Goal: Transaction & Acquisition: Purchase product/service

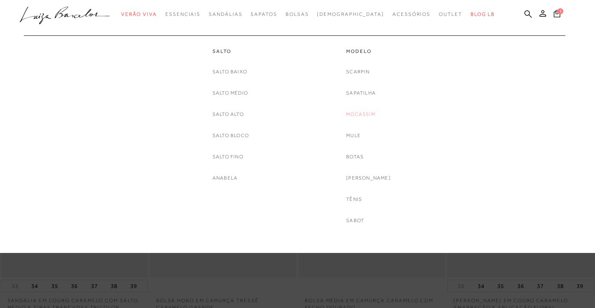
click at [362, 111] on link "Mocassim" at bounding box center [360, 114] width 29 height 9
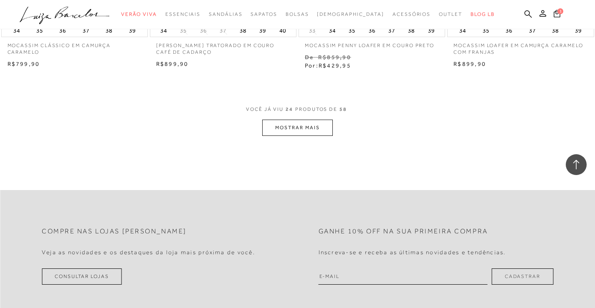
scroll to position [1669, 0]
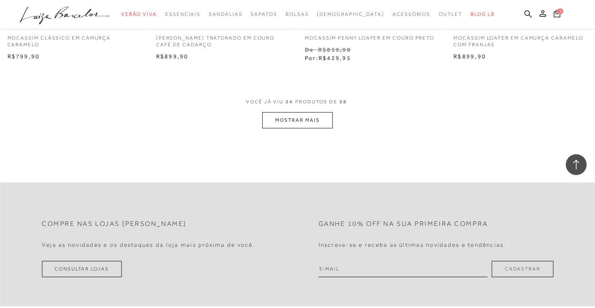
click at [259, 119] on div "VOCÊ JÁ VIU 24 PRODUTOS DE 58 MOSTRAR MAIS" at bounding box center [297, 112] width 595 height 31
click at [261, 120] on div "VOCÊ JÁ VIU 24 PRODUTOS DE 58 MOSTRAR MAIS" at bounding box center [297, 112] width 595 height 31
click at [270, 126] on button "MOSTRAR MAIS" at bounding box center [297, 120] width 70 height 16
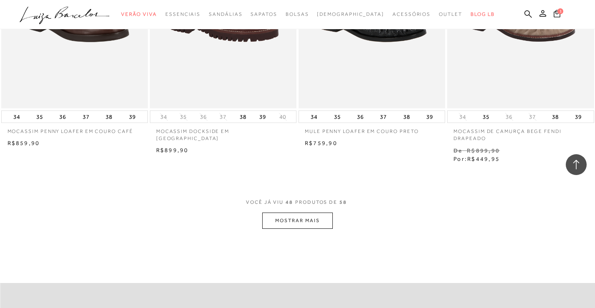
scroll to position [3379, 0]
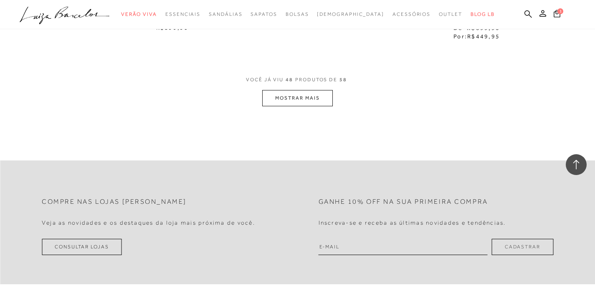
click at [284, 100] on button "MOSTRAR MAIS" at bounding box center [297, 98] width 70 height 16
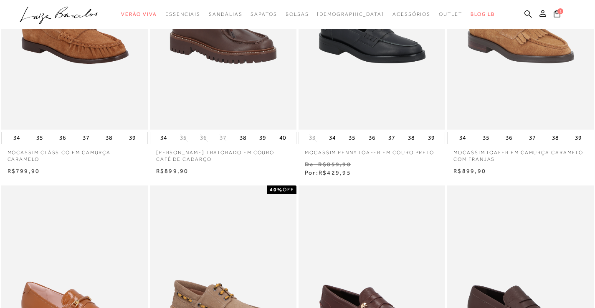
scroll to position [0, 0]
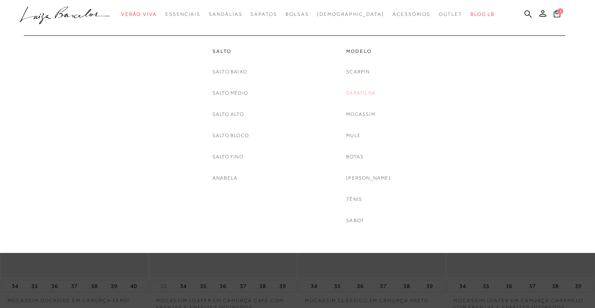
click at [359, 94] on link "Sapatilha" at bounding box center [361, 93] width 30 height 9
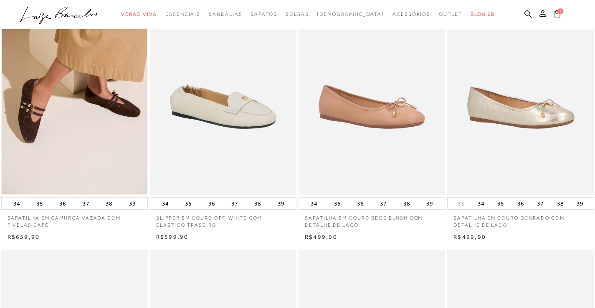
scroll to position [83, 0]
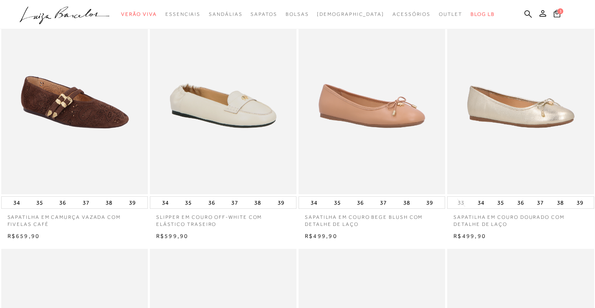
click at [63, 110] on img at bounding box center [75, 85] width 146 height 220
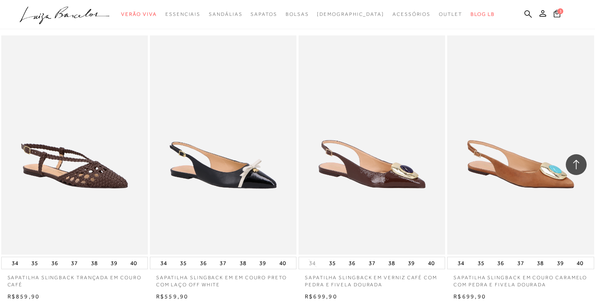
scroll to position [1377, 0]
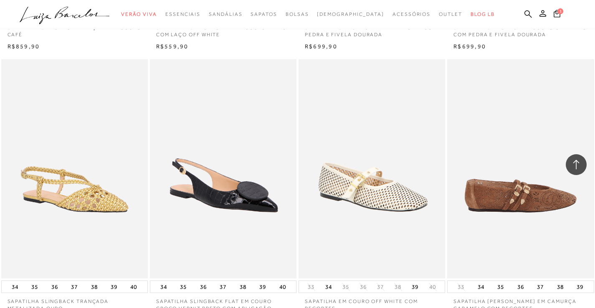
click at [525, 209] on img at bounding box center [521, 169] width 146 height 220
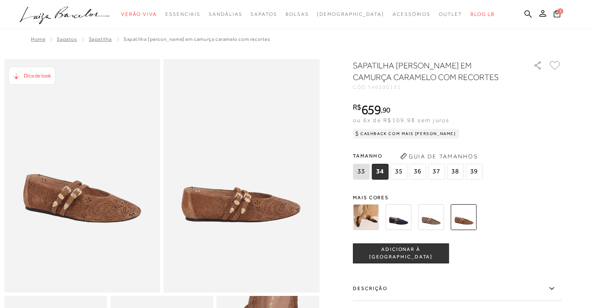
click at [355, 218] on div at bounding box center [447, 217] width 194 height 31
click at [363, 218] on img at bounding box center [366, 217] width 26 height 26
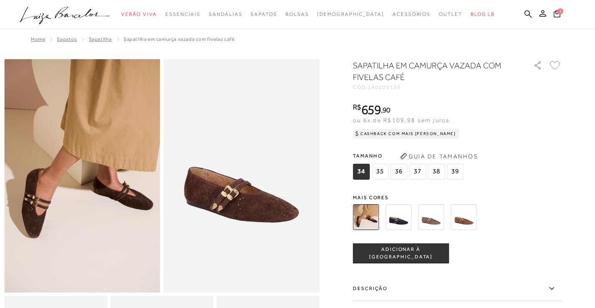
click at [476, 205] on img at bounding box center [463, 217] width 26 height 26
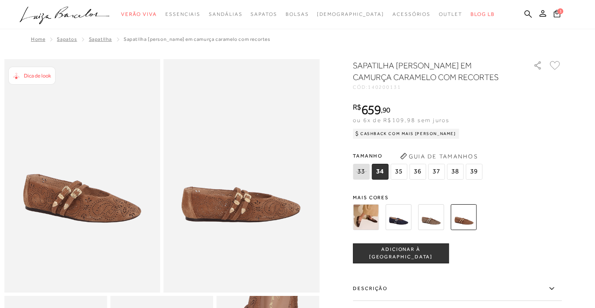
click at [373, 214] on img at bounding box center [366, 217] width 26 height 26
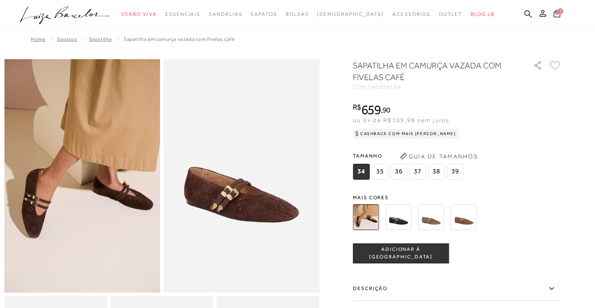
click at [406, 212] on img at bounding box center [398, 217] width 26 height 26
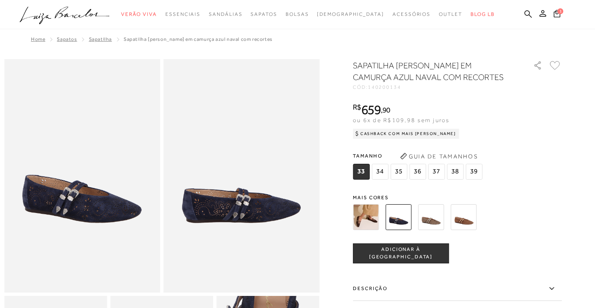
click at [469, 216] on img at bounding box center [463, 217] width 26 height 26
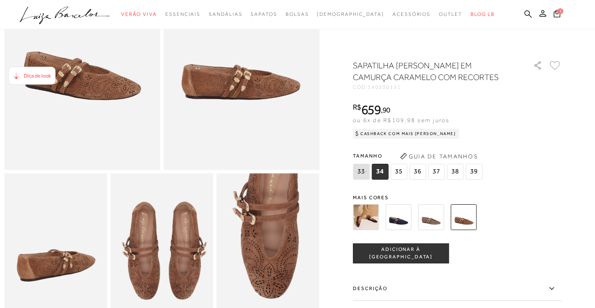
scroll to position [125, 0]
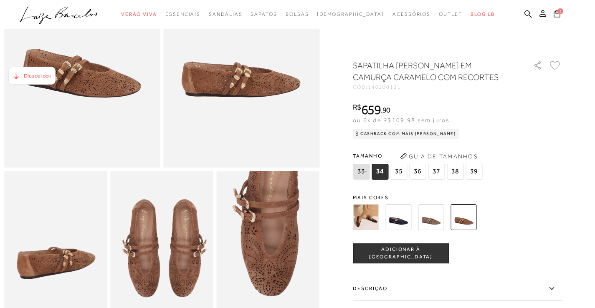
click at [407, 174] on span "35" at bounding box center [398, 172] width 17 height 16
click at [403, 247] on button "ADICIONAR À [GEOGRAPHIC_DATA]" at bounding box center [401, 254] width 96 height 20
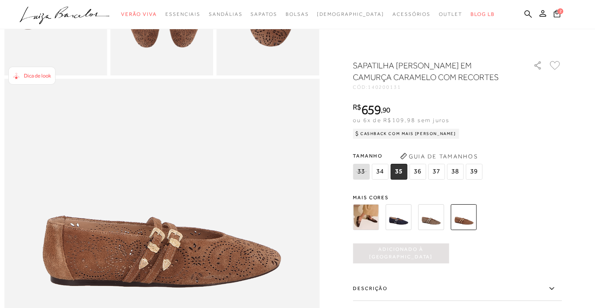
scroll to position [375, 0]
click at [557, 12] on span "2" at bounding box center [560, 11] width 6 height 6
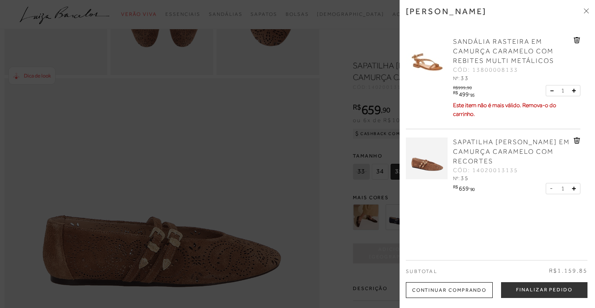
click at [546, 90] on div "1" at bounding box center [562, 90] width 35 height 11
click at [575, 44] on link at bounding box center [576, 41] width 7 height 9
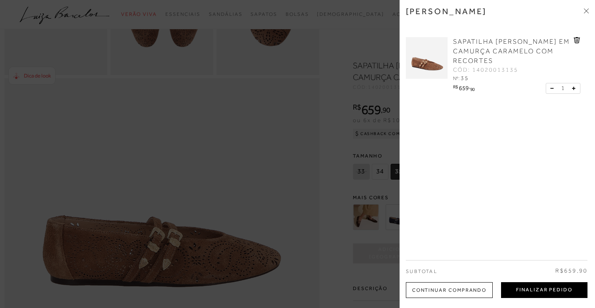
click at [528, 285] on button "Finalizar Pedido" at bounding box center [544, 290] width 86 height 16
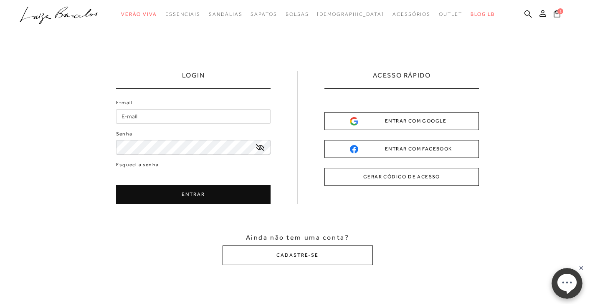
click at [217, 115] on input "E-mail" at bounding box center [193, 116] width 154 height 15
type input "[DOMAIN_NAME][EMAIL_ADDRESS][DOMAIN_NAME]"
click at [129, 162] on div "E-mail [DOMAIN_NAME][EMAIL_ADDRESS][DOMAIN_NAME] Senha Esqueci a senha" at bounding box center [193, 151] width 154 height 105
